Goal: Task Accomplishment & Management: Use online tool/utility

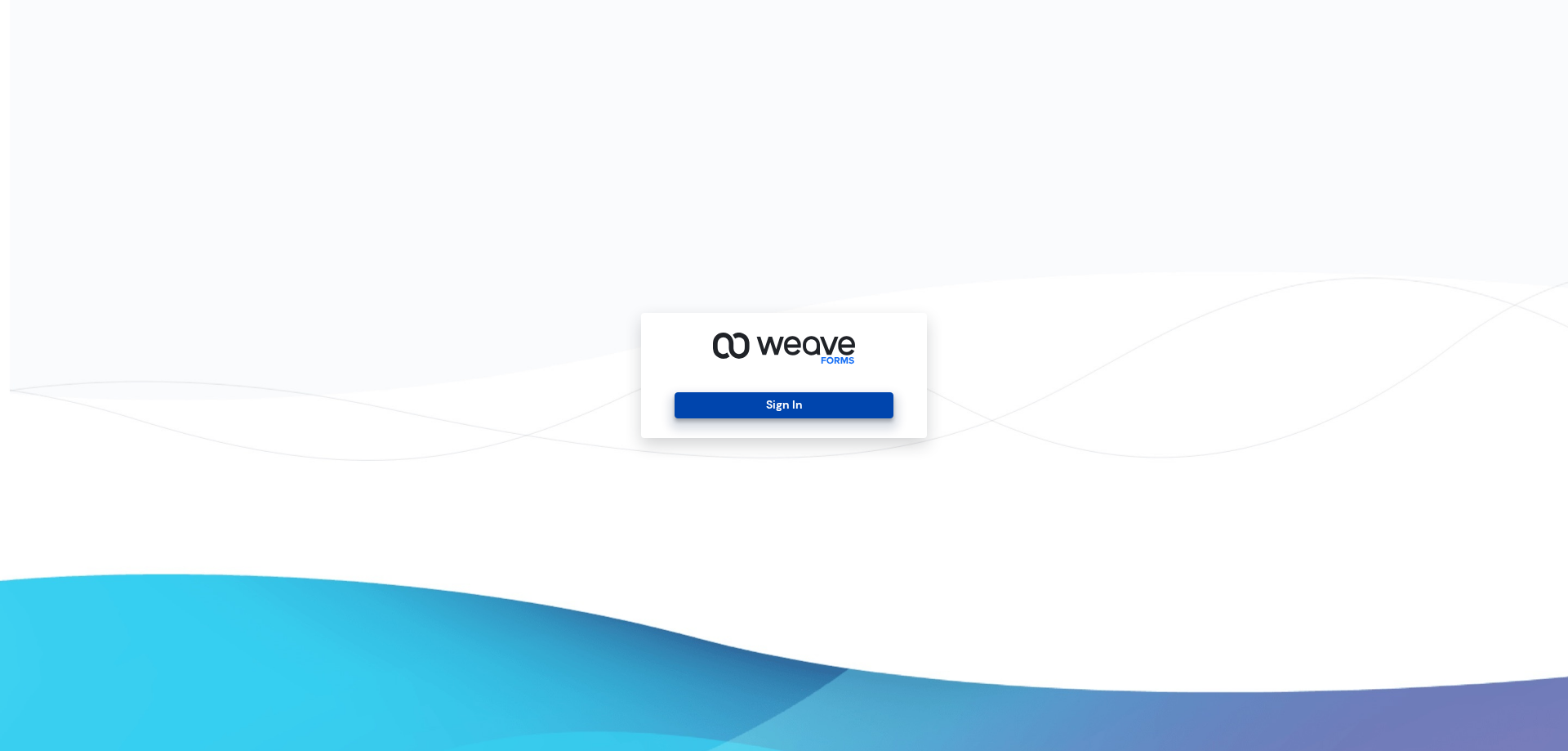
click at [763, 416] on button "Sign In" at bounding box center [784, 406] width 218 height 26
click at [808, 409] on button "Sign In" at bounding box center [784, 406] width 218 height 26
